Goal: Check status: Check status

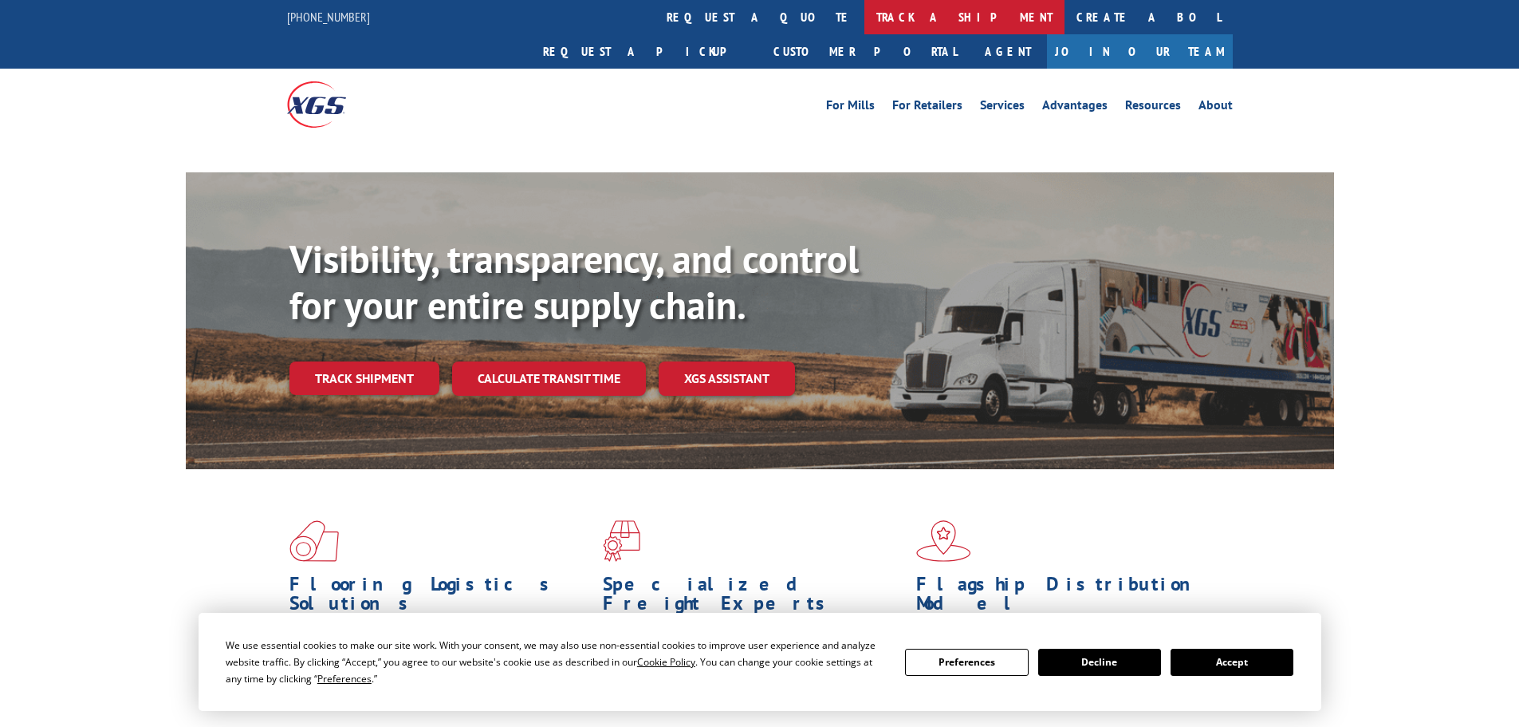
click at [865, 16] on link "track a shipment" at bounding box center [965, 17] width 200 height 34
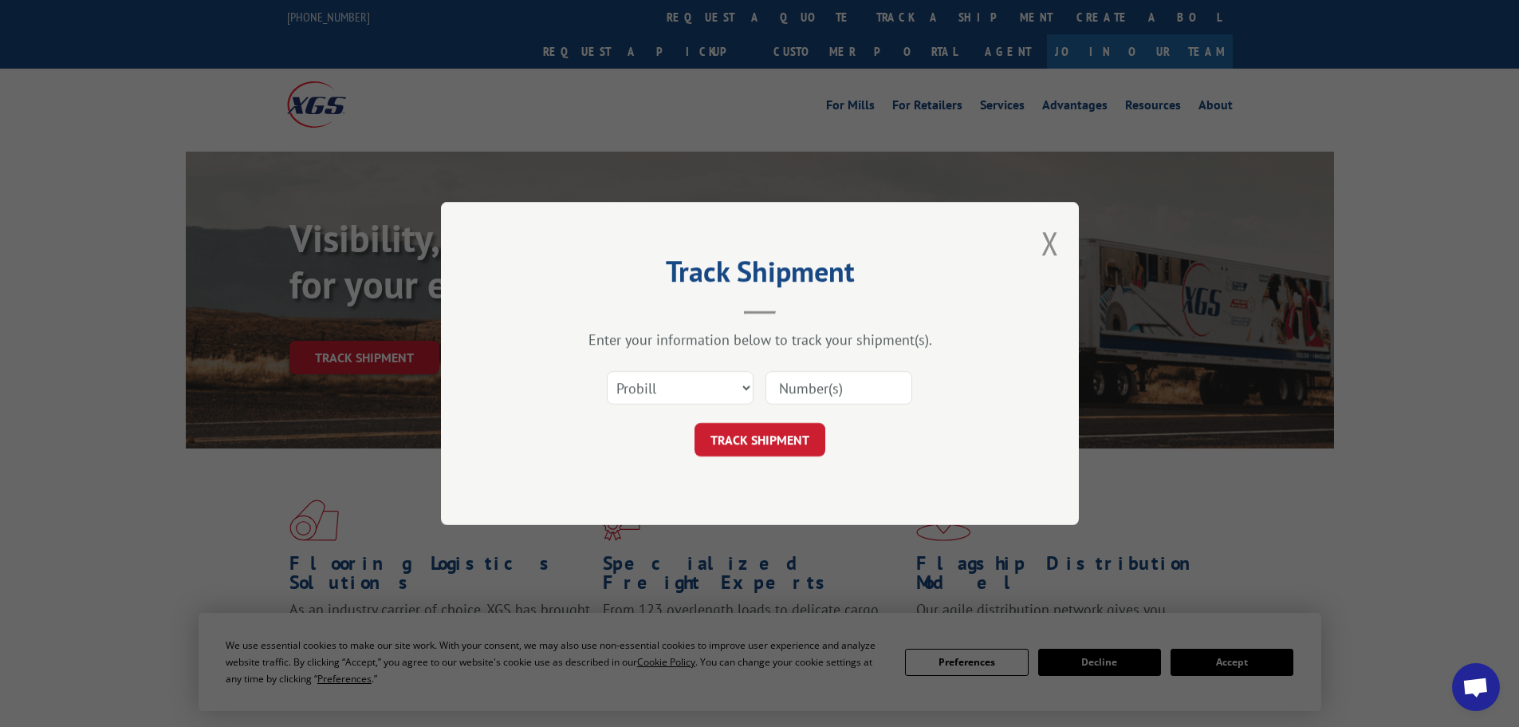
click at [698, 378] on select "Select category... Probill BOL PO" at bounding box center [680, 387] width 147 height 33
select select "bol"
click at [607, 371] on select "Select category... Probill BOL PO" at bounding box center [680, 387] width 147 height 33
click at [821, 400] on input at bounding box center [839, 387] width 147 height 33
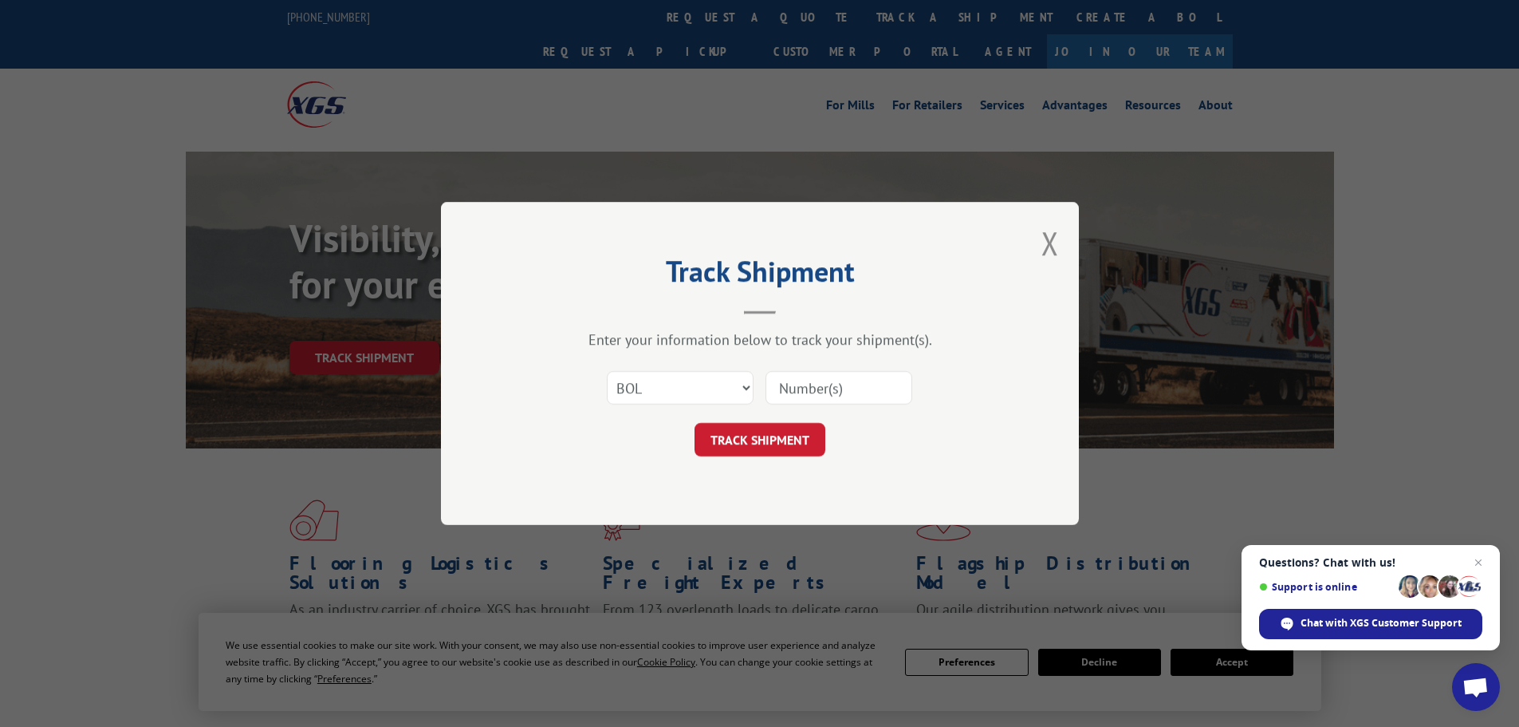
paste input "6016999"
type input "6016999"
click at [804, 436] on button "TRACK SHIPMENT" at bounding box center [760, 439] width 131 height 33
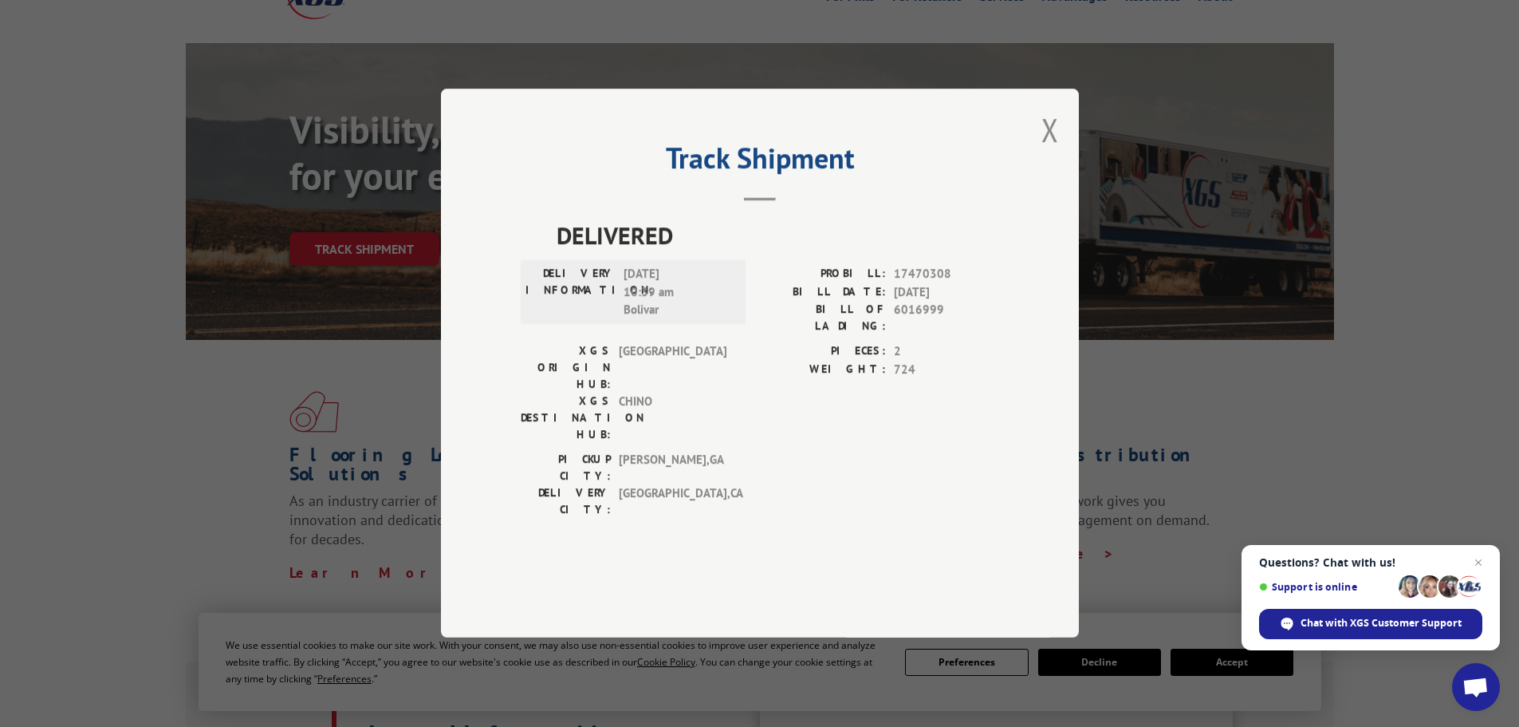
scroll to position [80, 0]
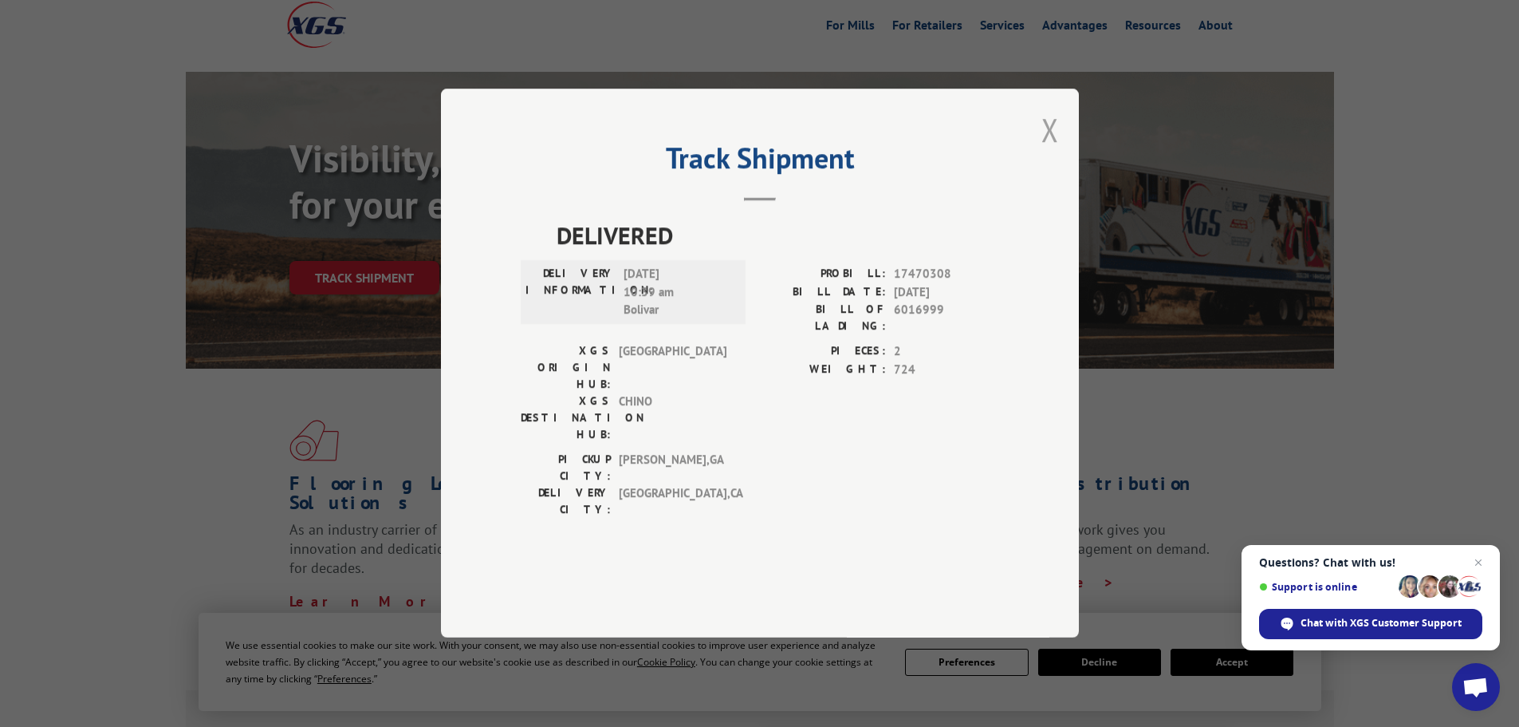
click at [1056, 151] on button "Close modal" at bounding box center [1051, 129] width 18 height 42
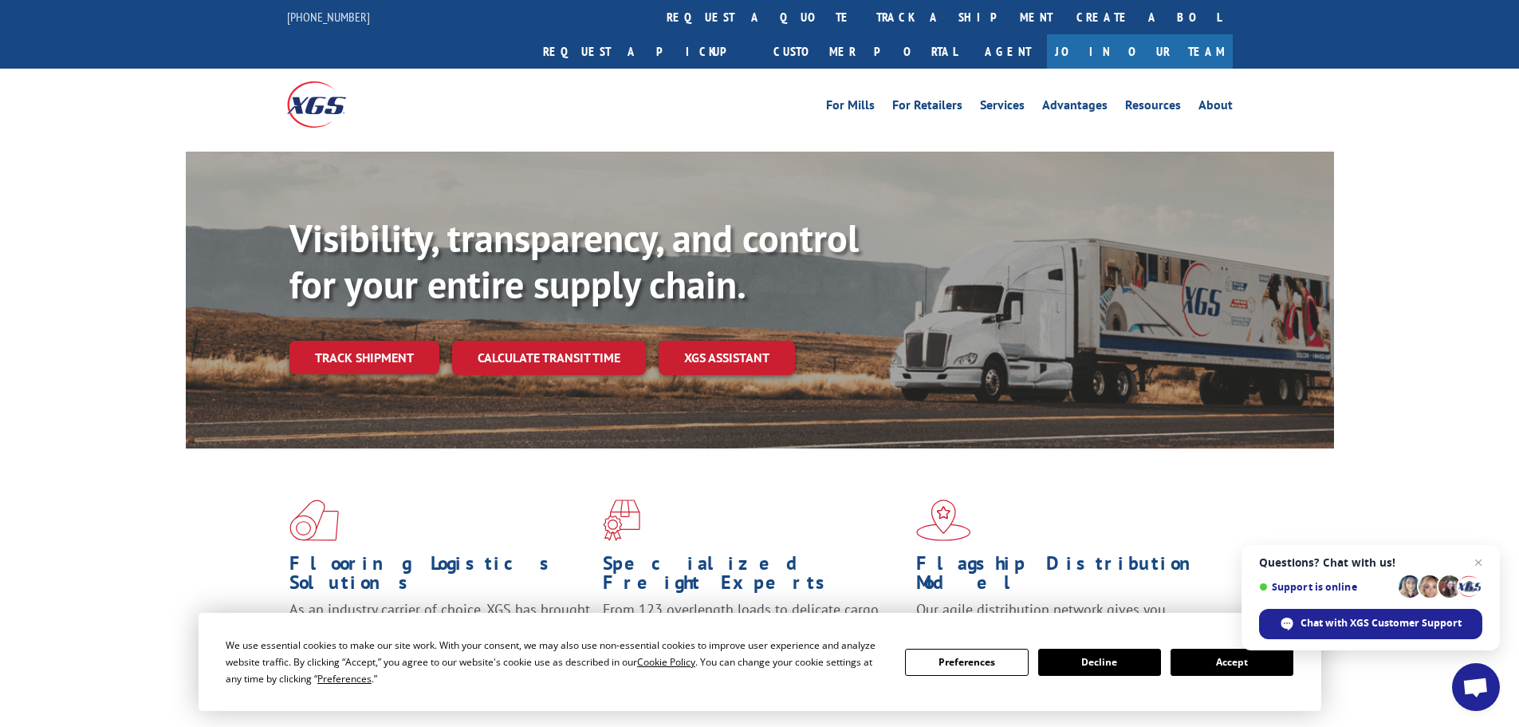
click at [865, 26] on link "track a shipment" at bounding box center [965, 17] width 200 height 34
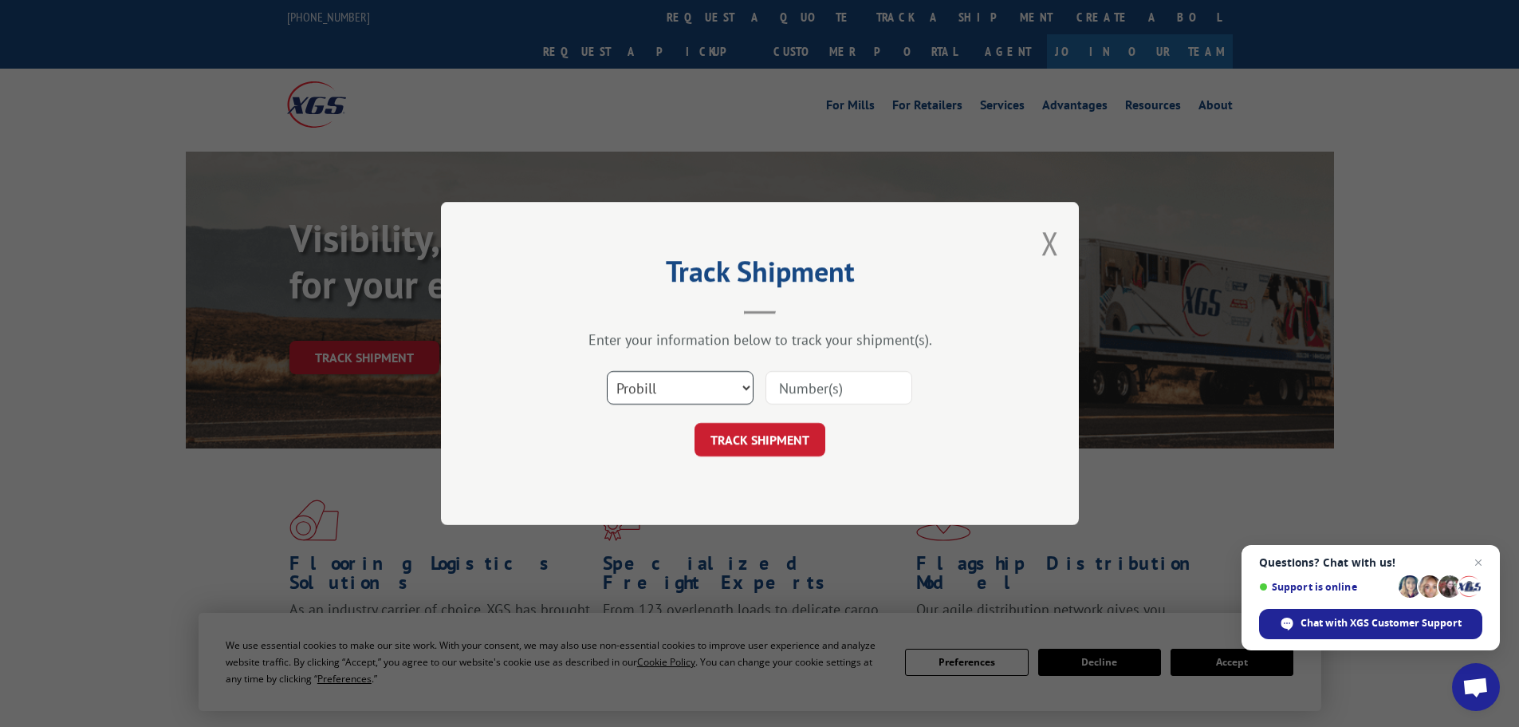
click at [705, 383] on select "Select category... Probill BOL PO" at bounding box center [680, 387] width 147 height 33
select select "po"
click at [607, 371] on select "Select category... Probill BOL PO" at bounding box center [680, 387] width 147 height 33
click at [831, 392] on input at bounding box center [839, 387] width 147 height 33
paste input "89509805"
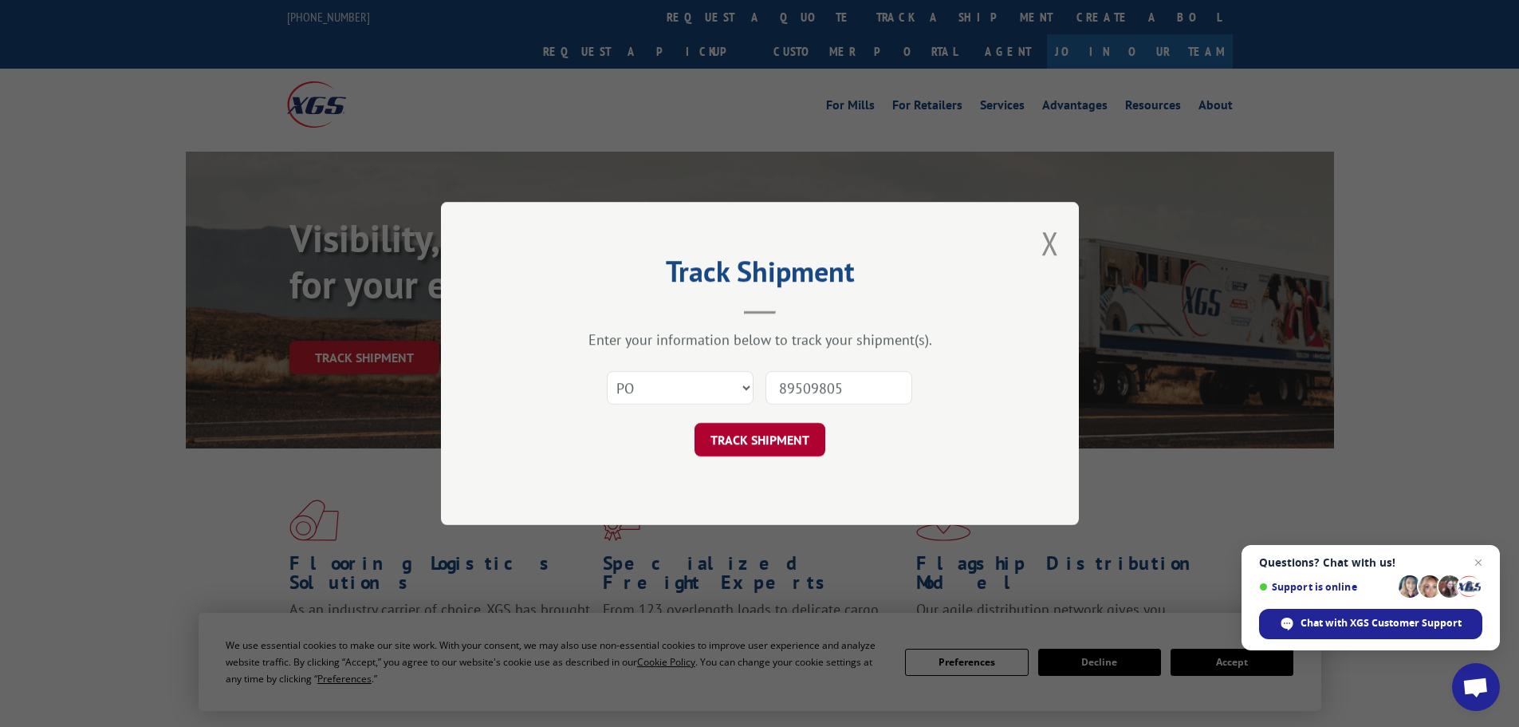
type input "89509805"
click at [794, 441] on button "TRACK SHIPMENT" at bounding box center [760, 439] width 131 height 33
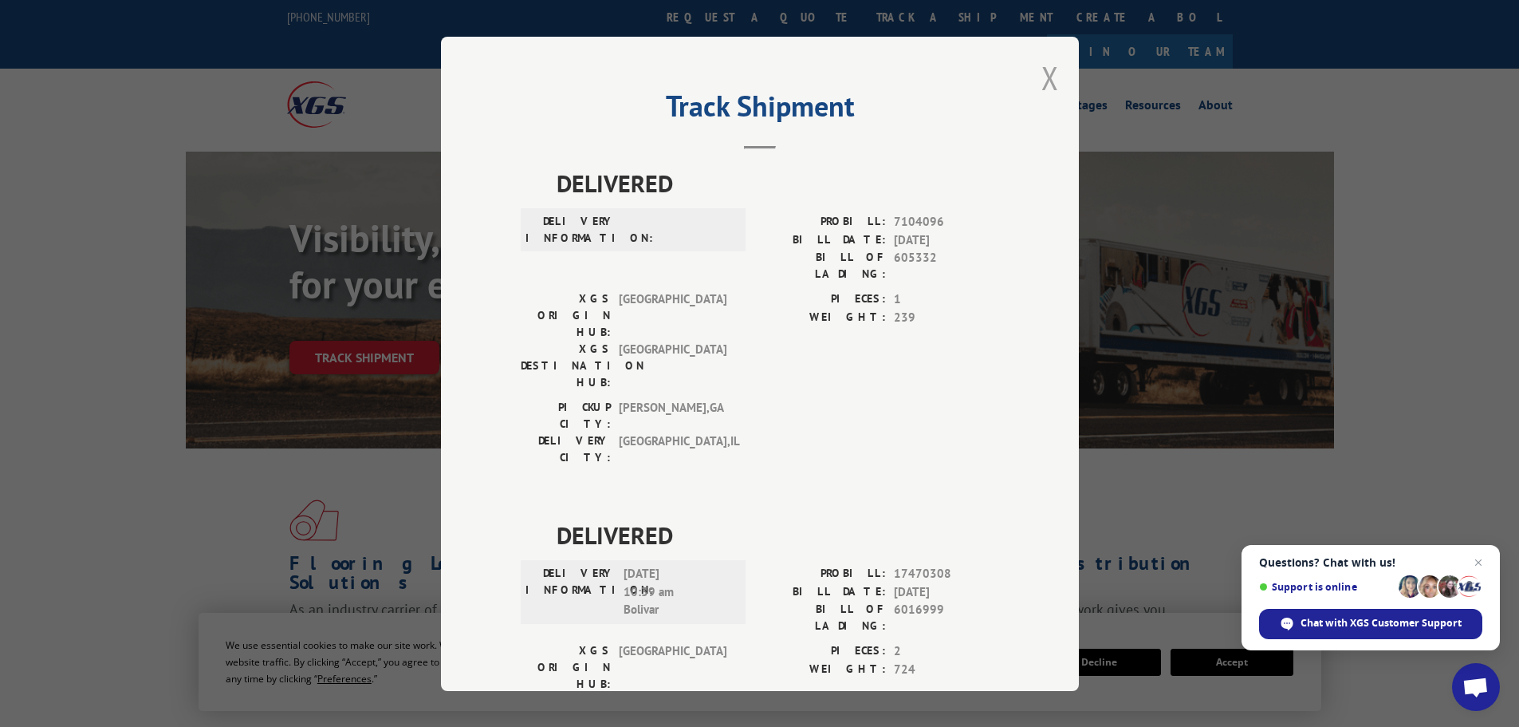
click at [1048, 85] on button "Close modal" at bounding box center [1051, 78] width 18 height 42
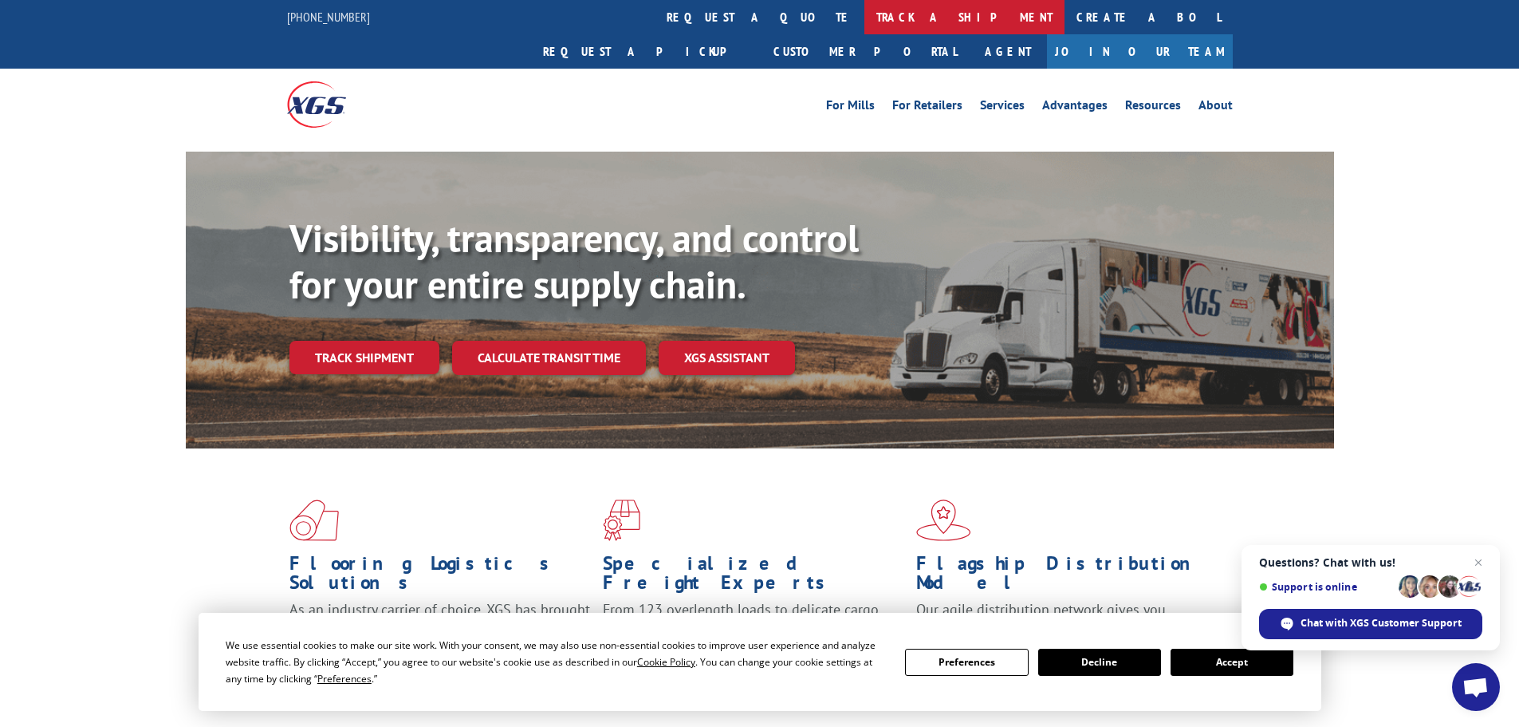
click at [865, 17] on link "track a shipment" at bounding box center [965, 17] width 200 height 34
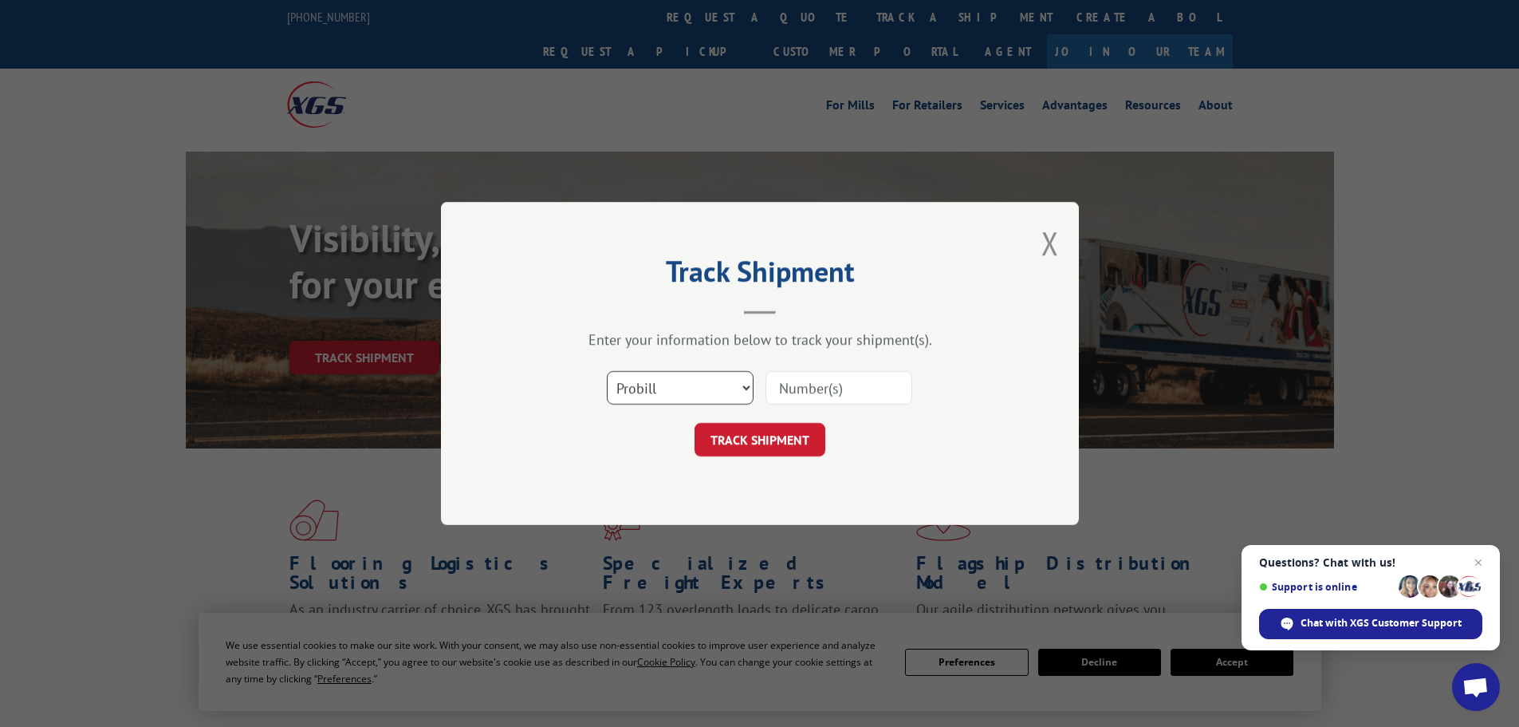
click at [661, 381] on select "Select category... Probill BOL PO" at bounding box center [680, 387] width 147 height 33
select select "bol"
click at [607, 371] on select "Select category... Probill BOL PO" at bounding box center [680, 387] width 147 height 33
click at [837, 387] on input at bounding box center [839, 387] width 147 height 33
paste input "6017086"
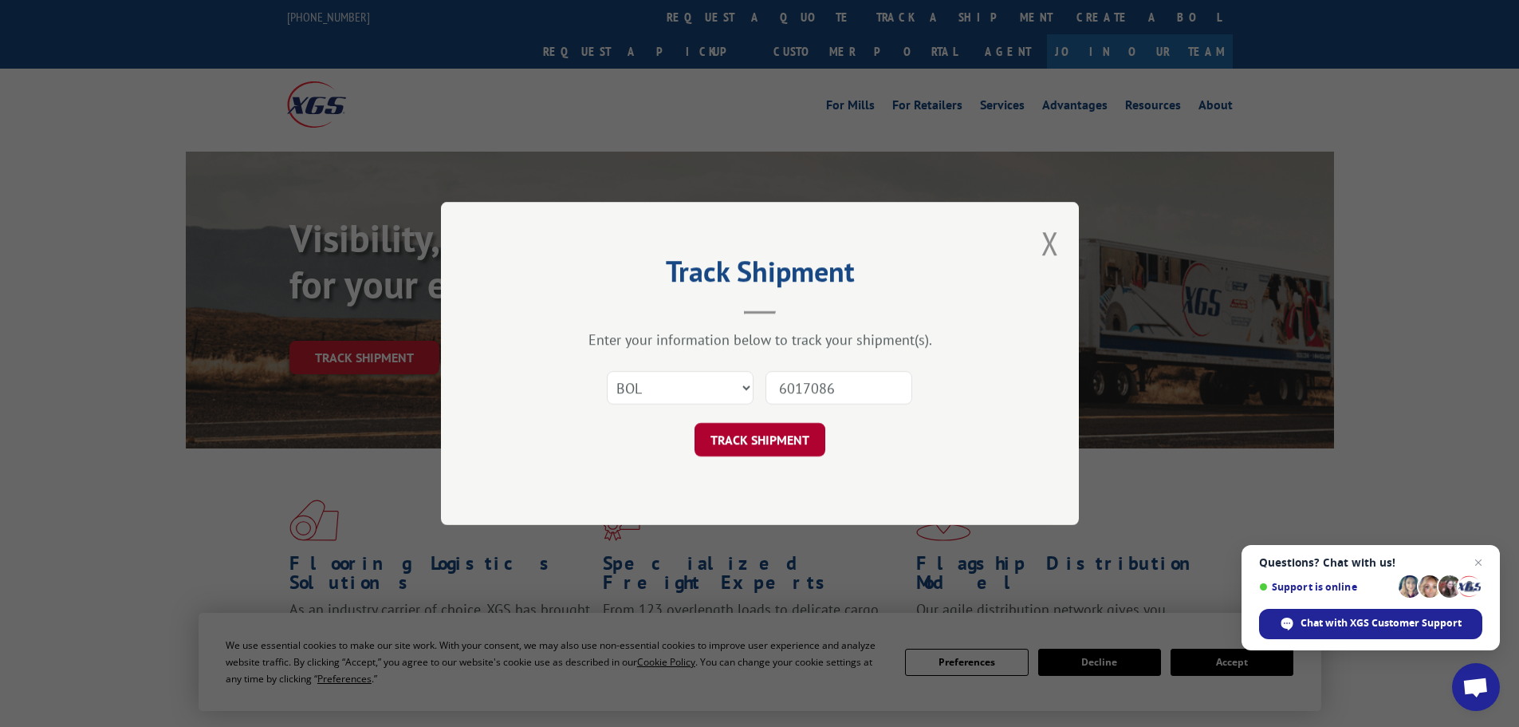
type input "6017086"
click at [748, 443] on button "TRACK SHIPMENT" at bounding box center [760, 439] width 131 height 33
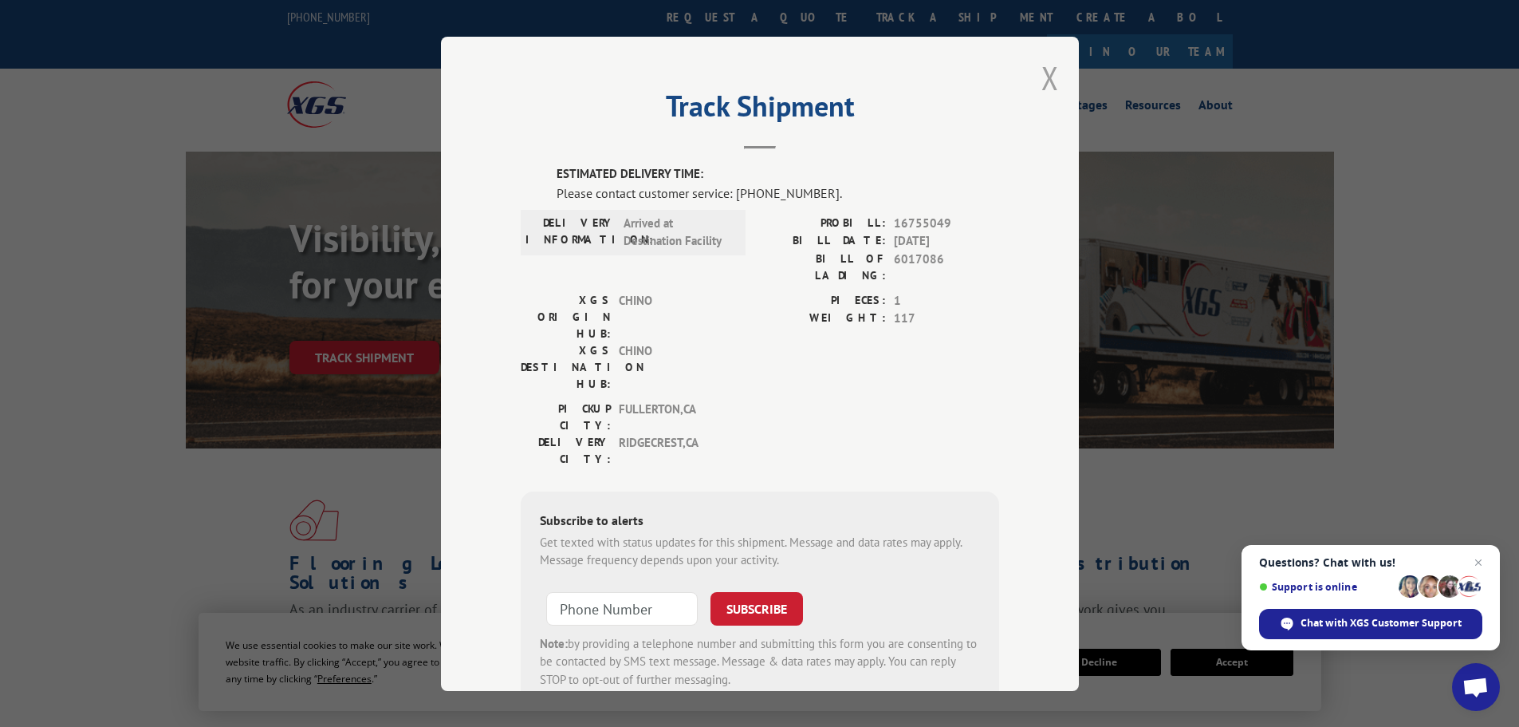
click at [1042, 78] on button "Close modal" at bounding box center [1051, 78] width 18 height 42
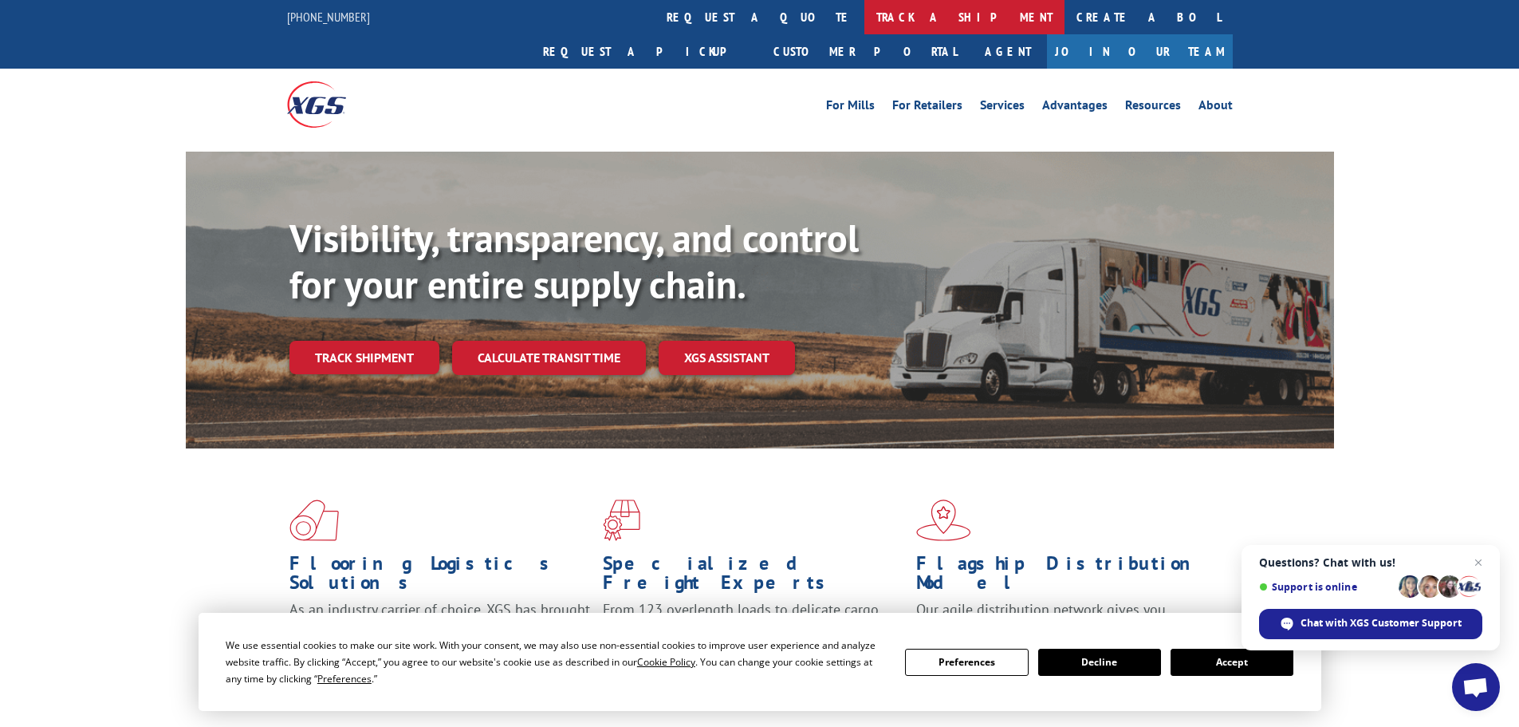
click at [865, 14] on link "track a shipment" at bounding box center [965, 17] width 200 height 34
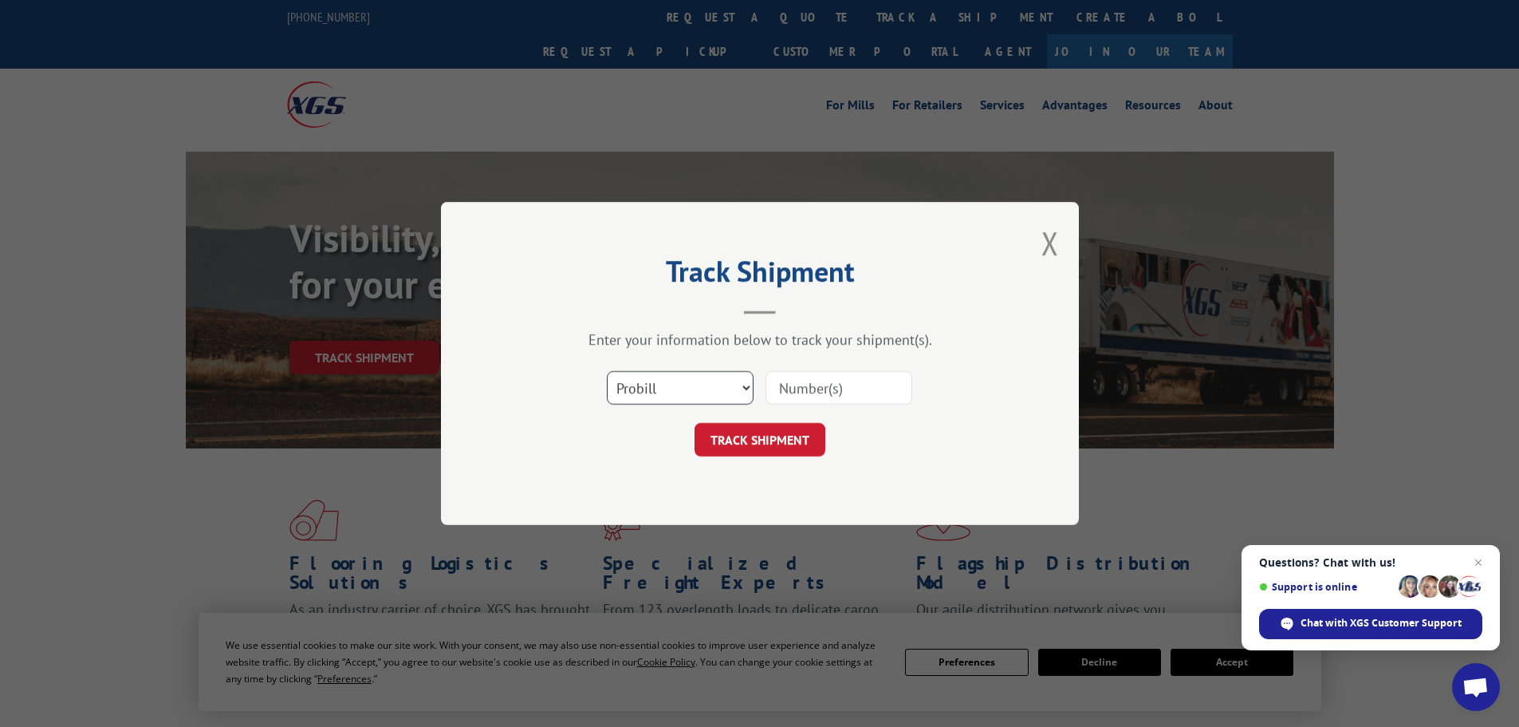
click at [685, 381] on select "Select category... Probill BOL PO" at bounding box center [680, 387] width 147 height 33
select select "bol"
click at [607, 371] on select "Select category... Probill BOL PO" at bounding box center [680, 387] width 147 height 33
click at [809, 386] on input at bounding box center [839, 387] width 147 height 33
paste input "451804"
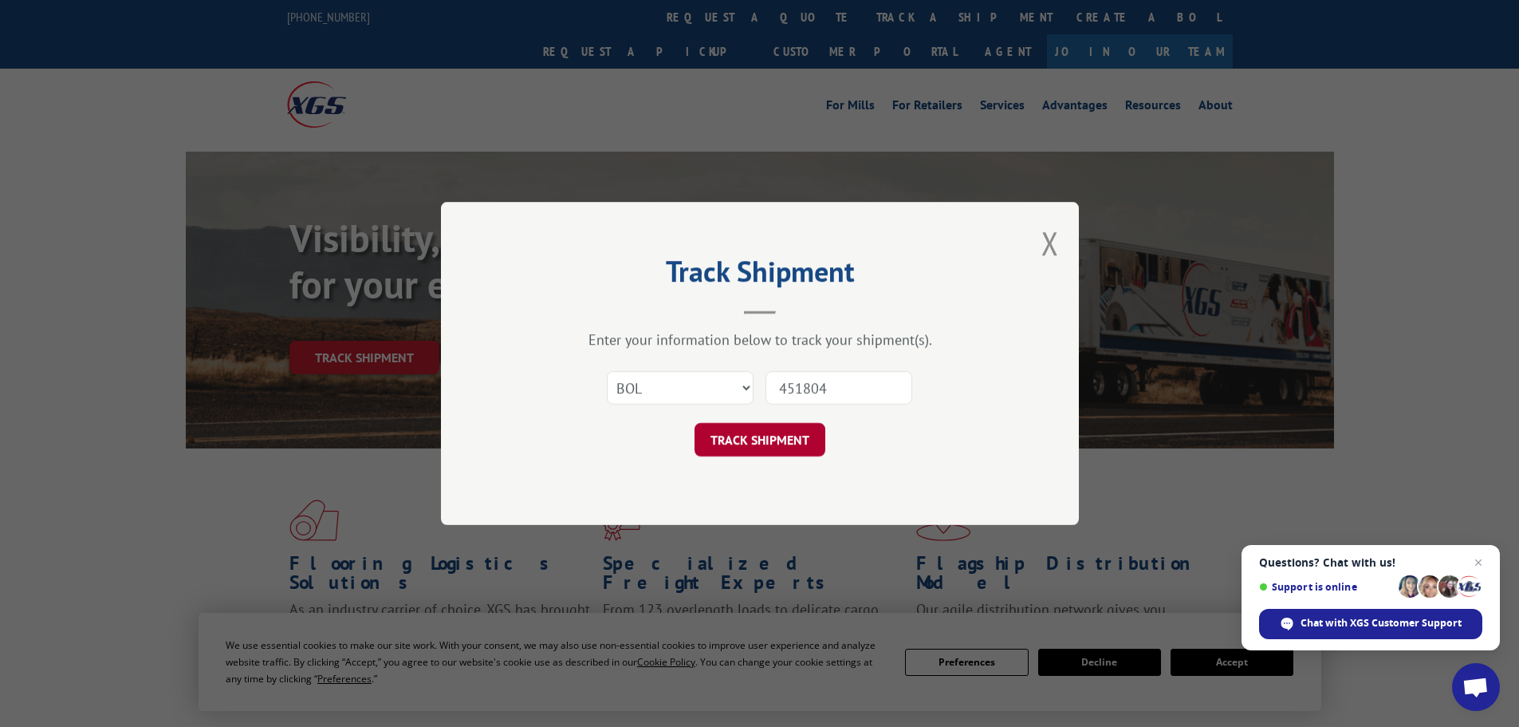
type input "451804"
click at [790, 437] on button "TRACK SHIPMENT" at bounding box center [760, 439] width 131 height 33
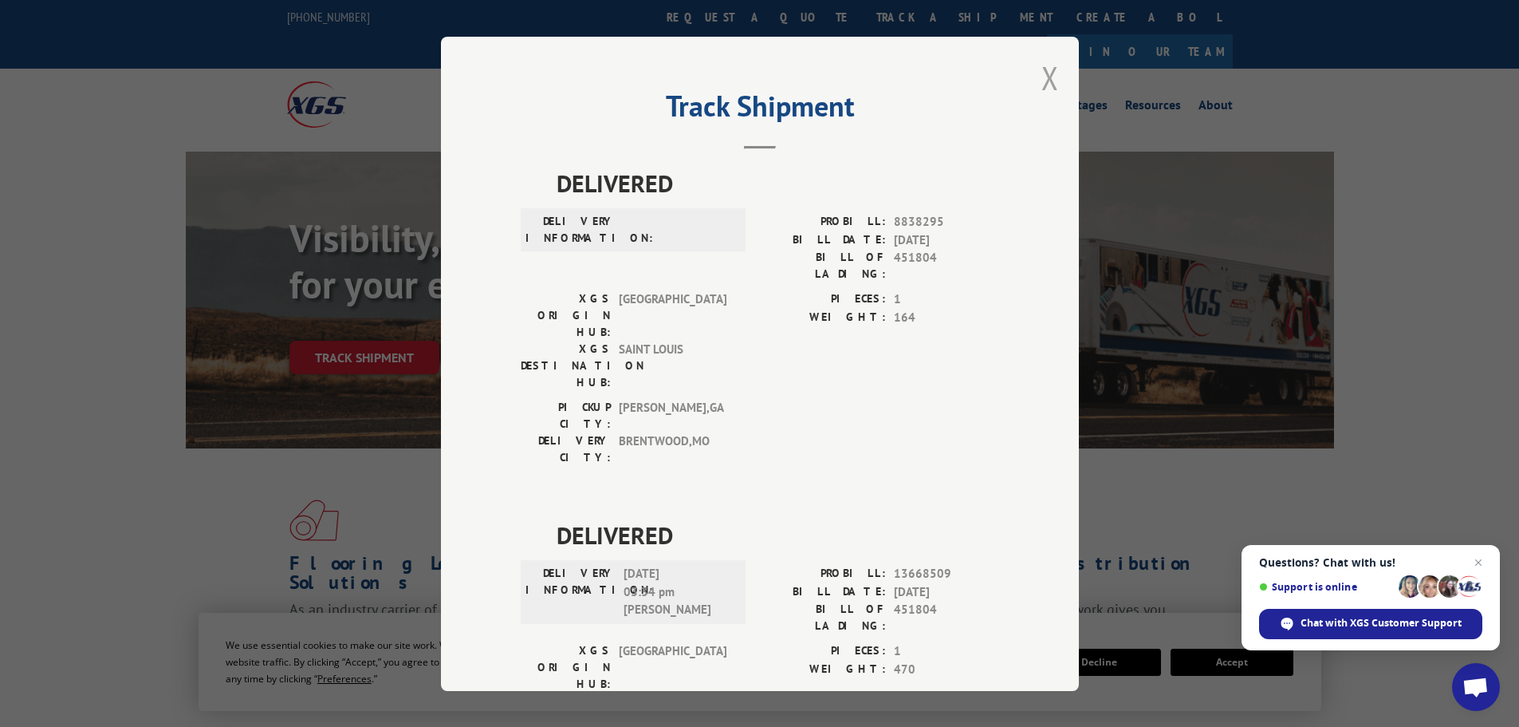
click at [1042, 80] on button "Close modal" at bounding box center [1051, 78] width 18 height 42
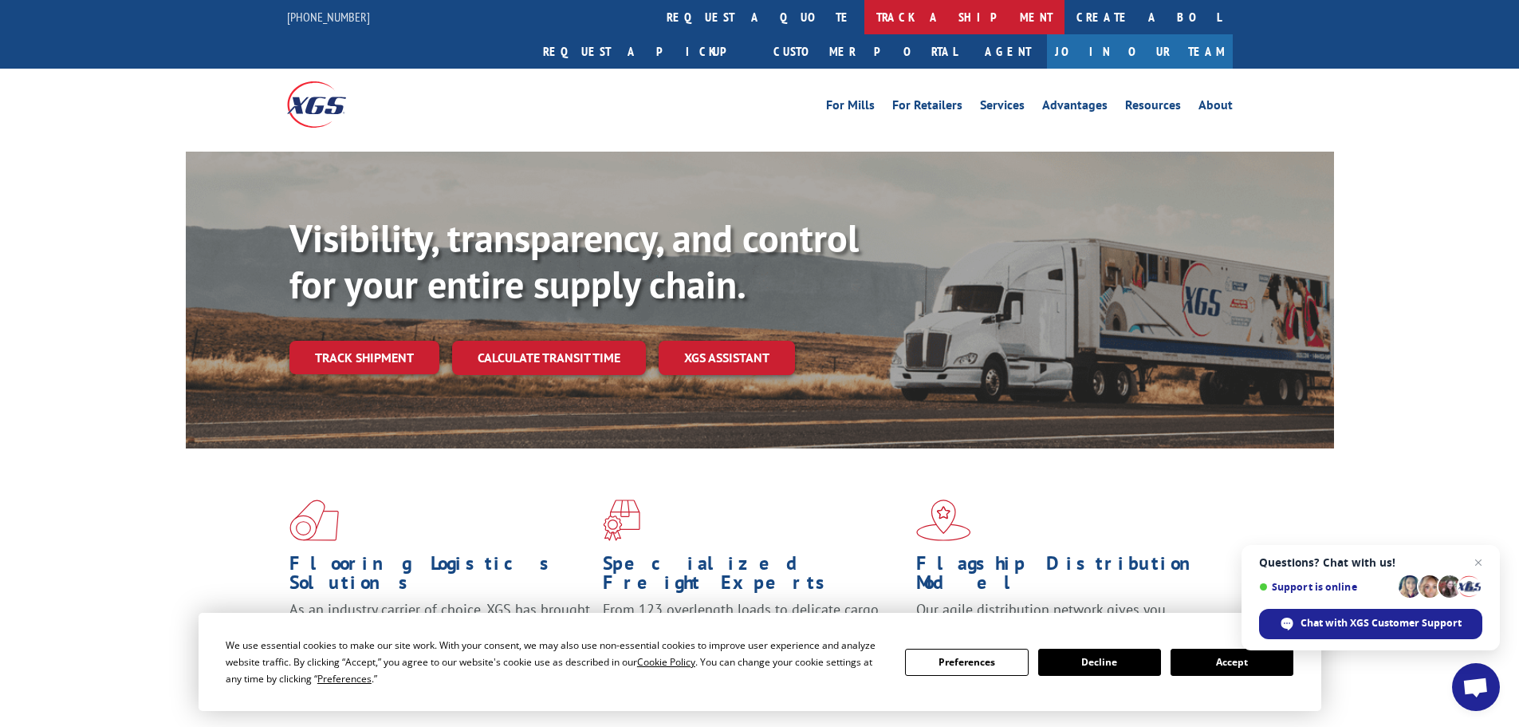
click at [865, 12] on link "track a shipment" at bounding box center [965, 17] width 200 height 34
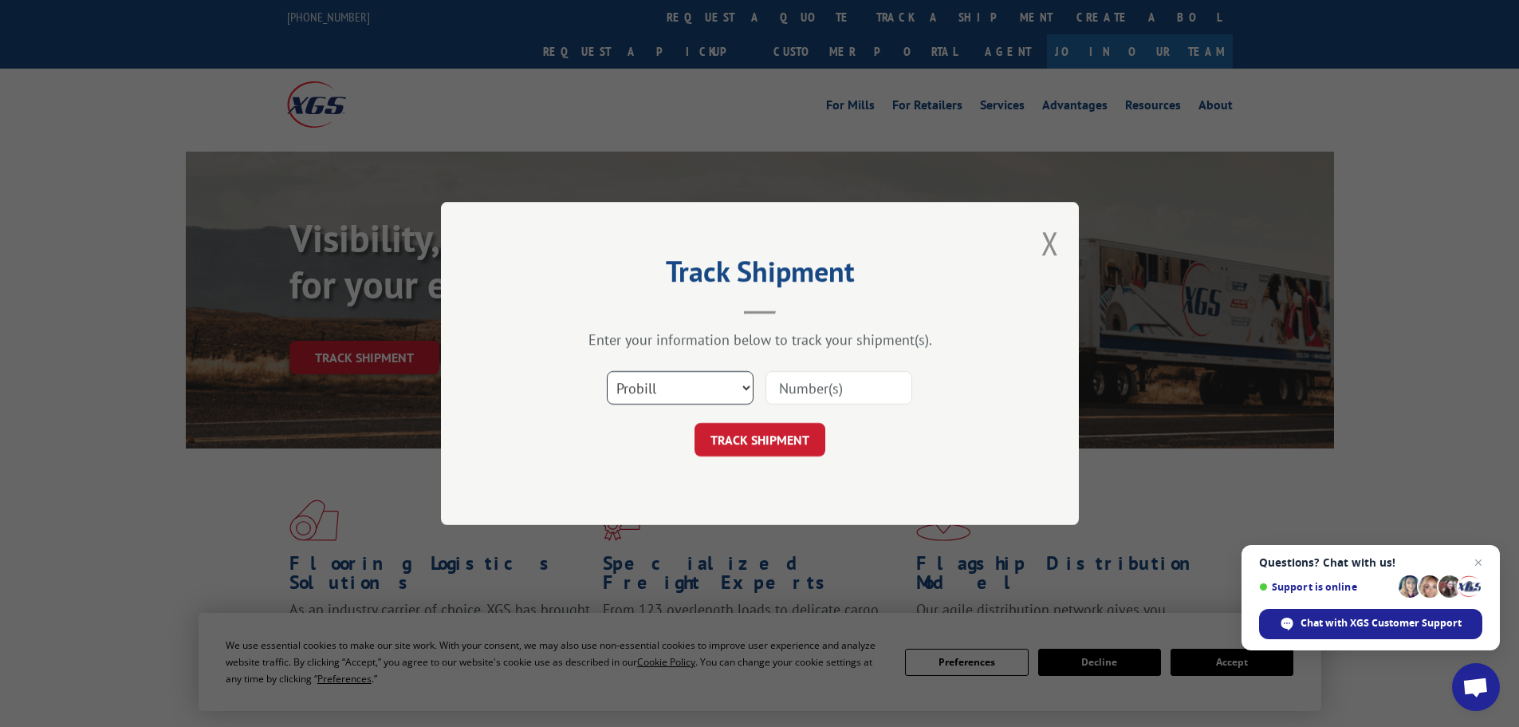
click at [682, 387] on select "Select category... Probill BOL PO" at bounding box center [680, 387] width 147 height 33
select select "bol"
click at [607, 371] on select "Select category... Probill BOL PO" at bounding box center [680, 387] width 147 height 33
click at [825, 394] on input at bounding box center [839, 387] width 147 height 33
paste input "6017087"
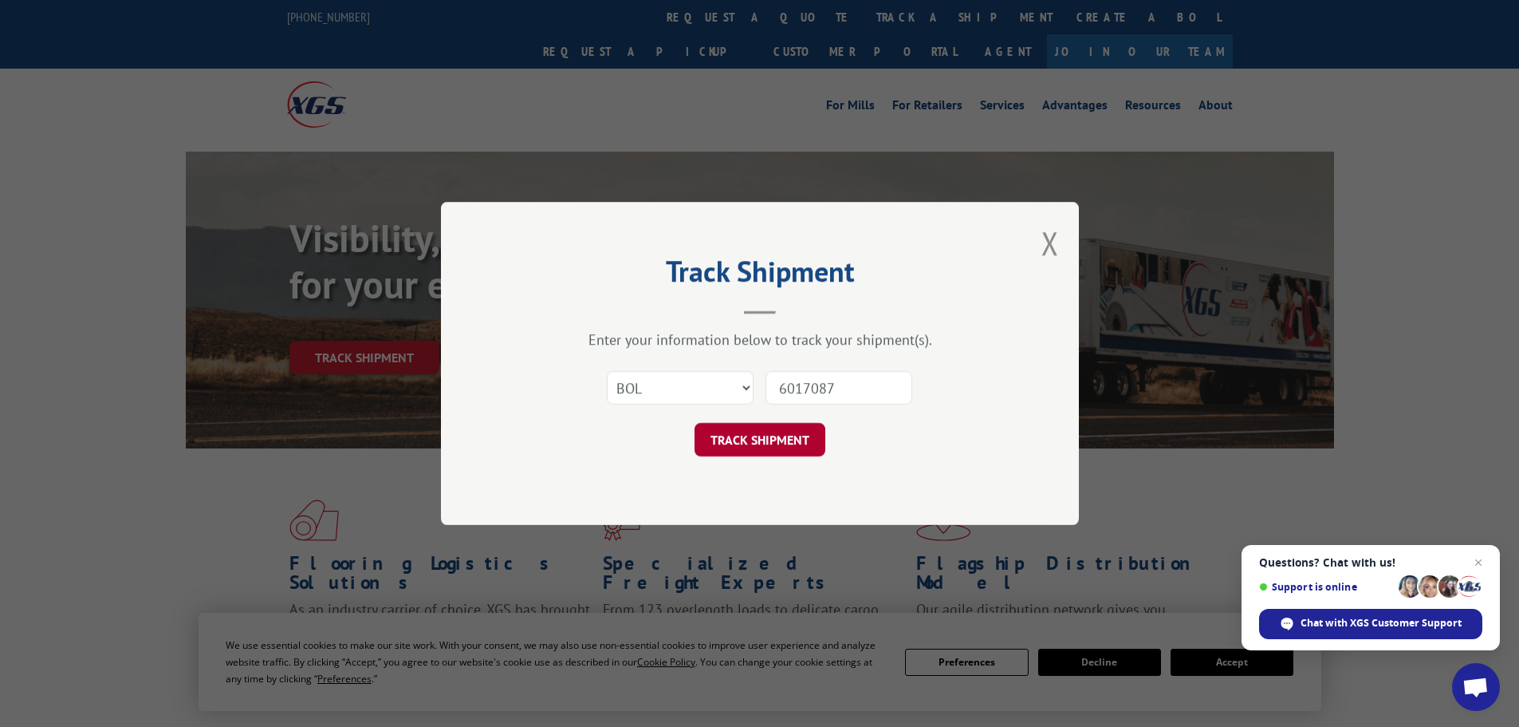
type input "6017087"
click at [813, 445] on button "TRACK SHIPMENT" at bounding box center [760, 439] width 131 height 33
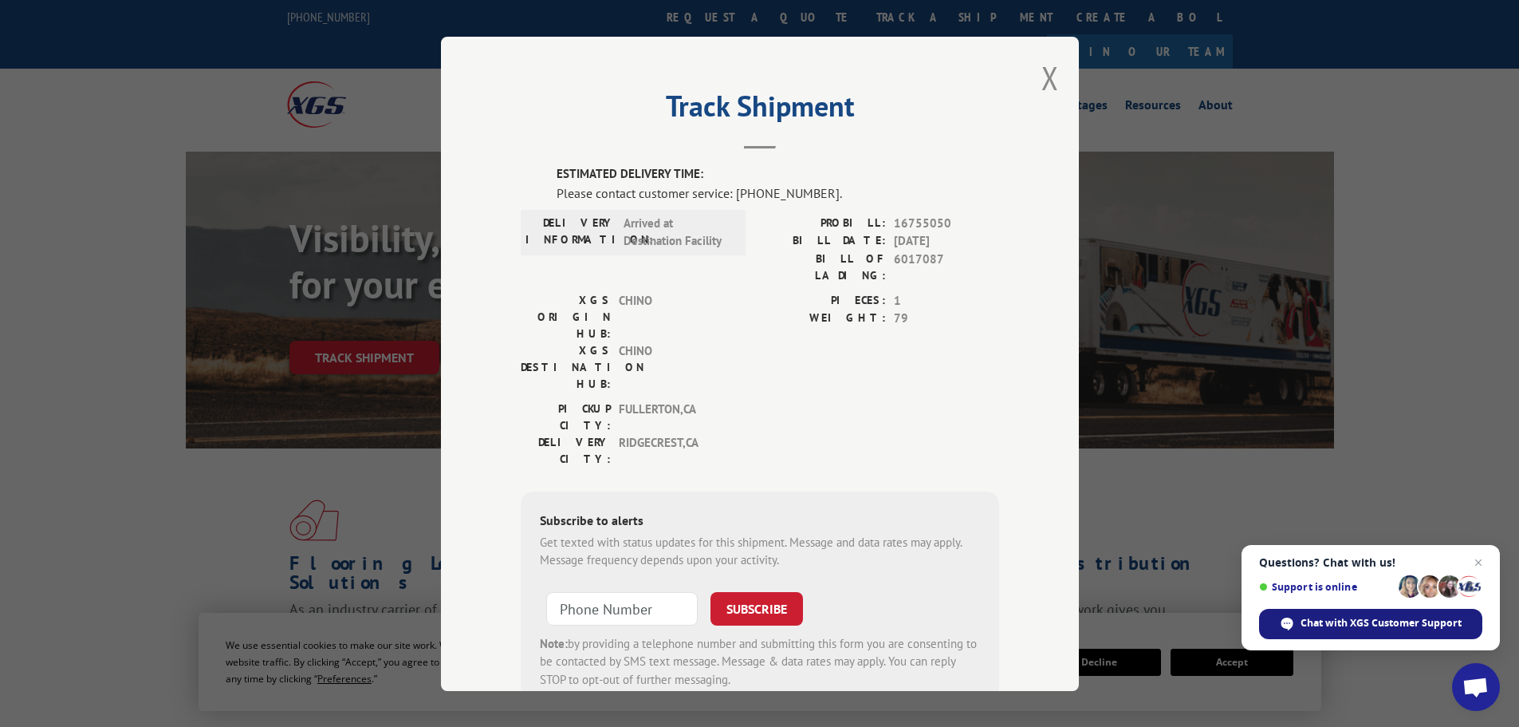
click at [1391, 627] on span "Chat with XGS Customer Support" at bounding box center [1381, 623] width 161 height 14
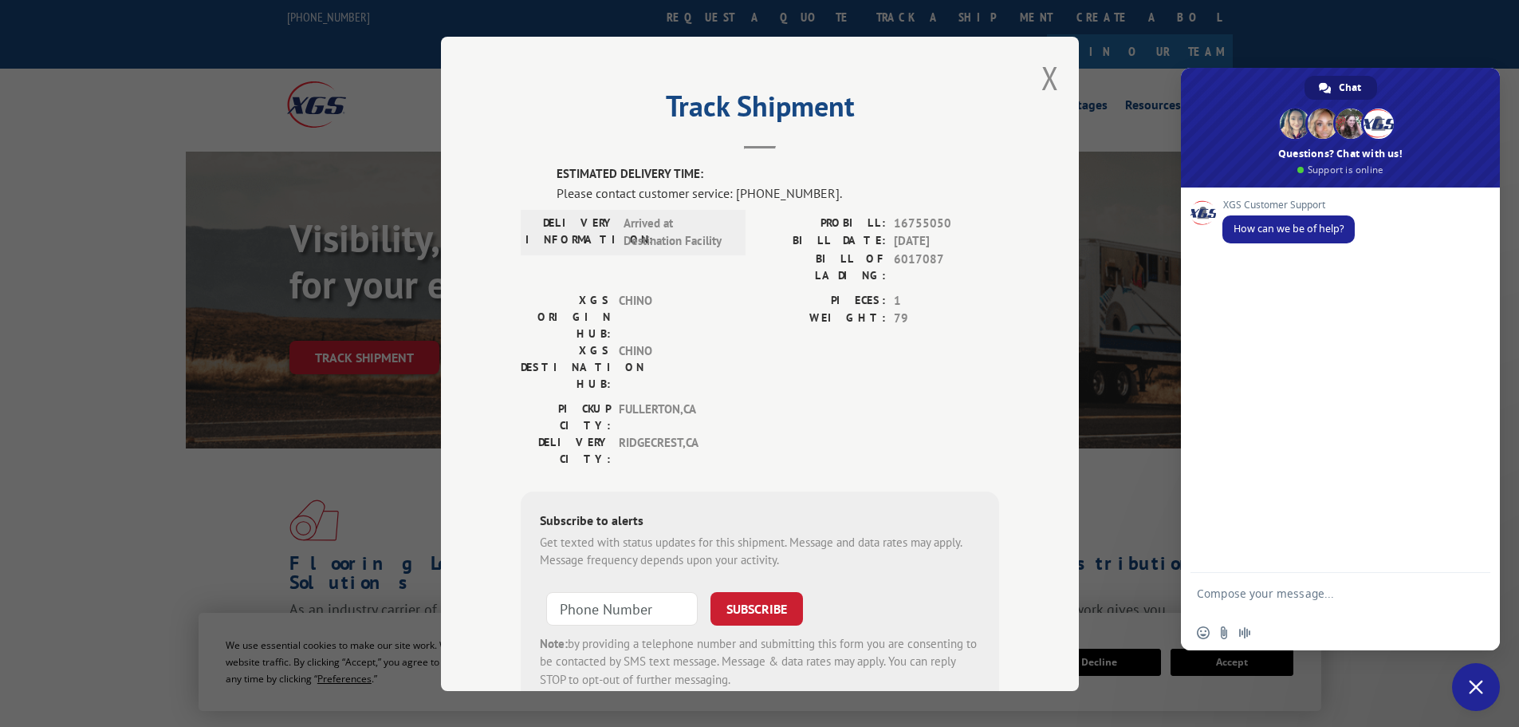
click at [1246, 589] on textarea "Compose your message..." at bounding box center [1323, 600] width 252 height 29
type textarea "Can you help me track some orders please?"
click at [1475, 598] on span "Send" at bounding box center [1473, 595] width 12 height 12
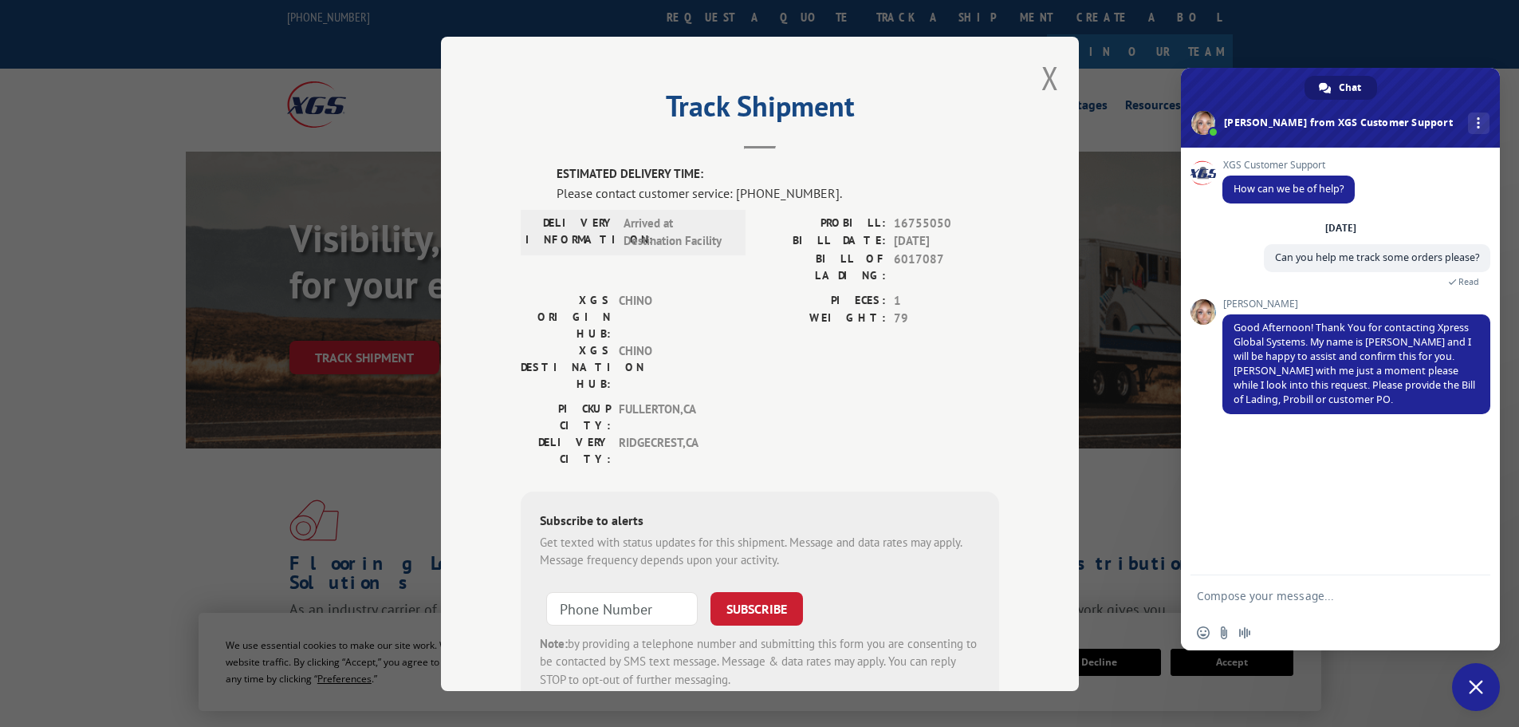
click at [1263, 601] on textarea "Compose your message..." at bounding box center [1323, 596] width 252 height 14
click at [1218, 597] on textarea "Compose your message..." at bounding box center [1323, 596] width 252 height 14
paste textarea "6017087"
type textarea "BOL 6017087"
click at [1479, 587] on span "Send" at bounding box center [1472, 595] width 26 height 26
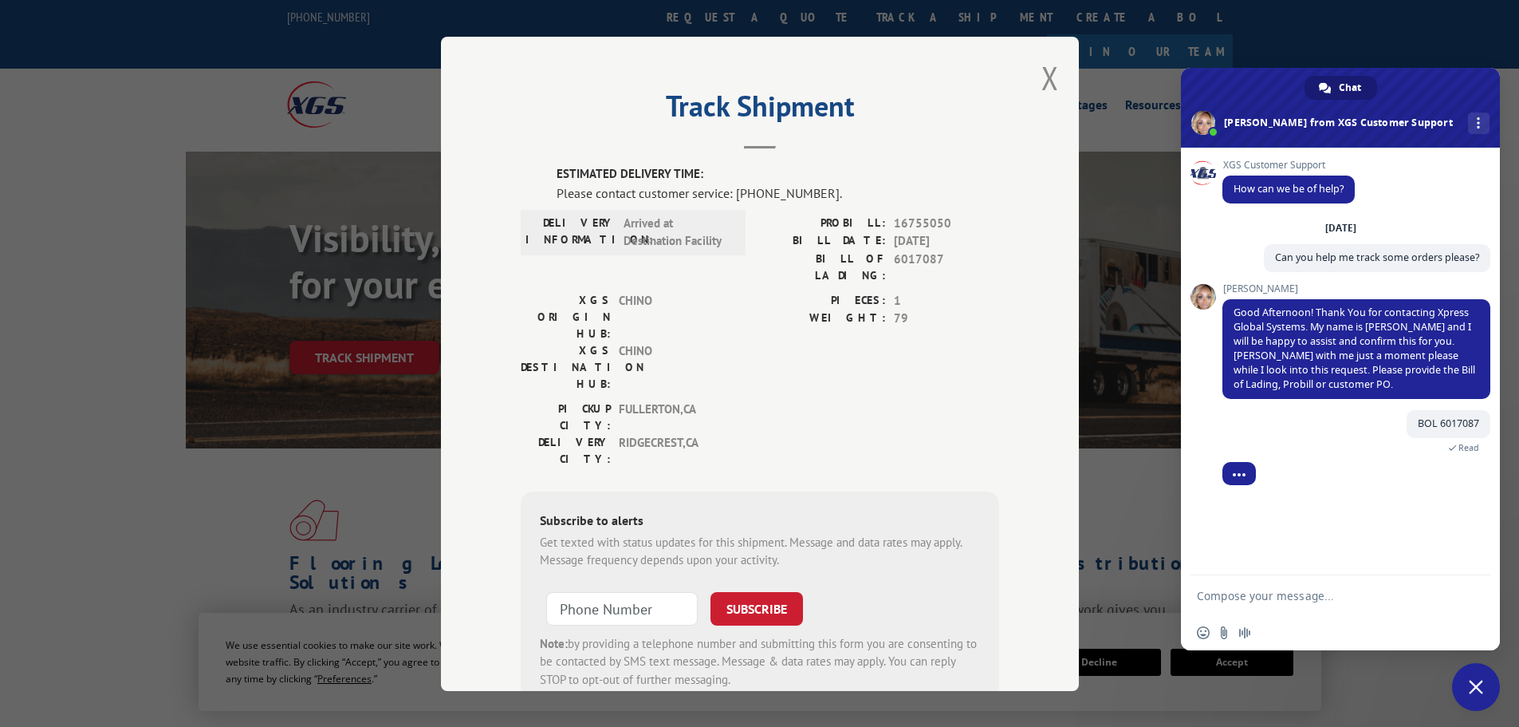
click at [1273, 590] on textarea "Compose your message..." at bounding box center [1323, 596] width 252 height 14
paste textarea "6017086"
type textarea "BOL 6017086"
click at [1472, 602] on span "Send" at bounding box center [1472, 595] width 26 height 26
click at [1250, 593] on textarea "Compose your message..." at bounding box center [1323, 596] width 252 height 14
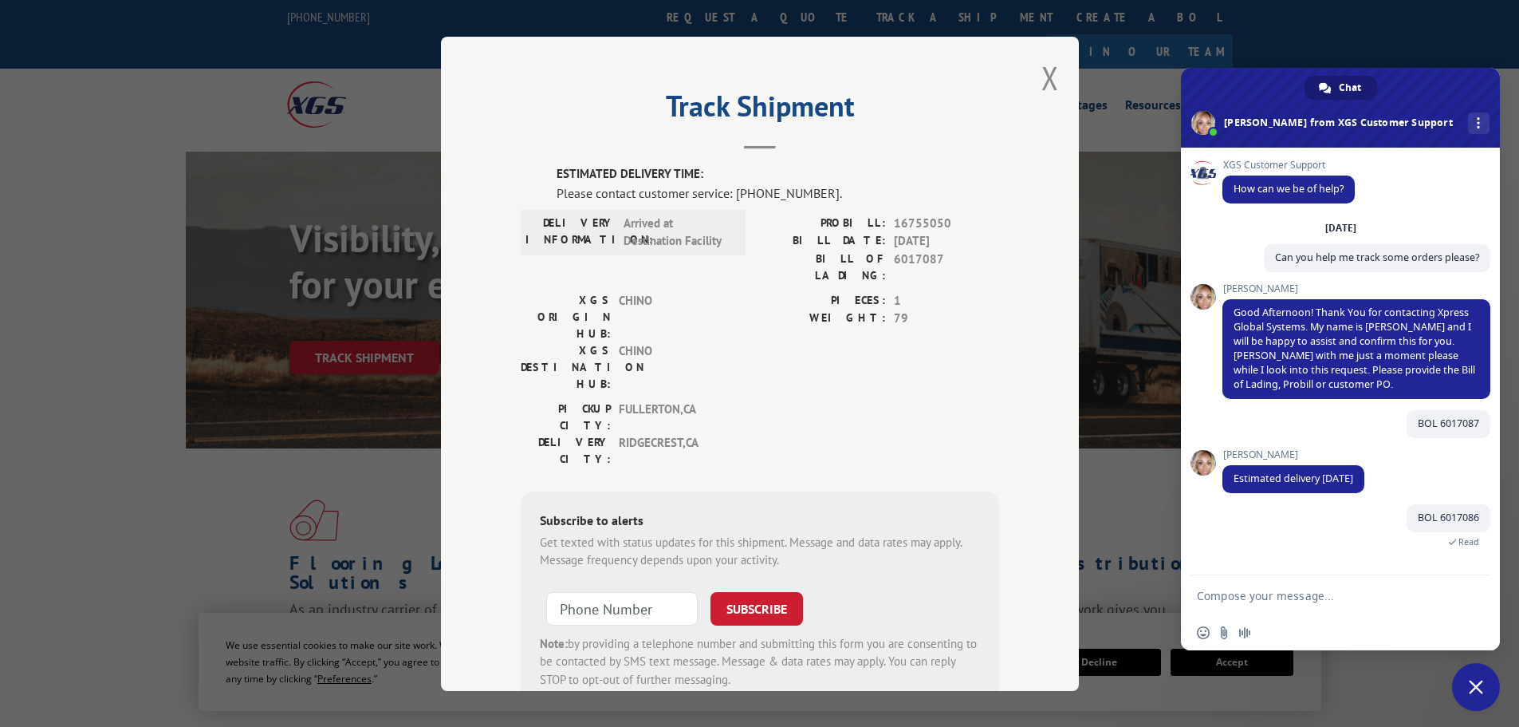
click at [1294, 589] on textarea "Compose your message..." at bounding box center [1323, 596] width 252 height 14
click at [1042, 72] on button "Close modal" at bounding box center [1051, 78] width 18 height 42
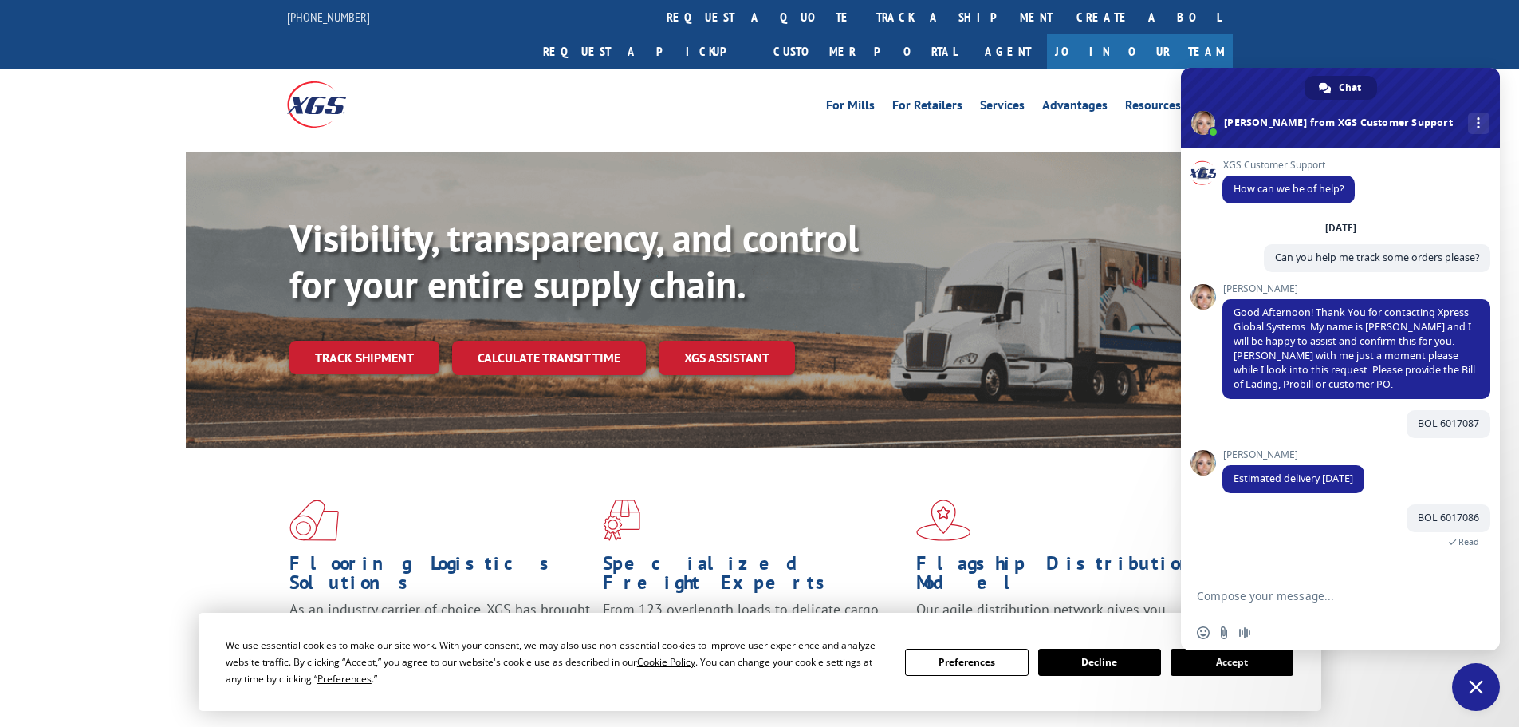
click at [1472, 687] on span "Close chat" at bounding box center [1476, 686] width 14 height 14
